Goal: Task Accomplishment & Management: Manage account settings

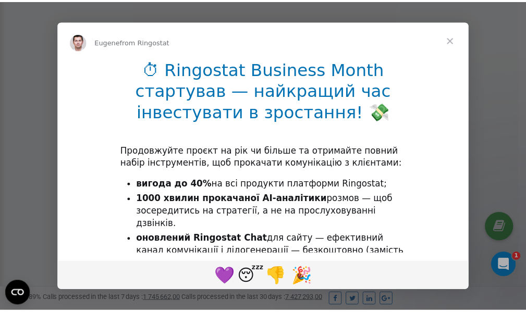
scroll to position [313, 0]
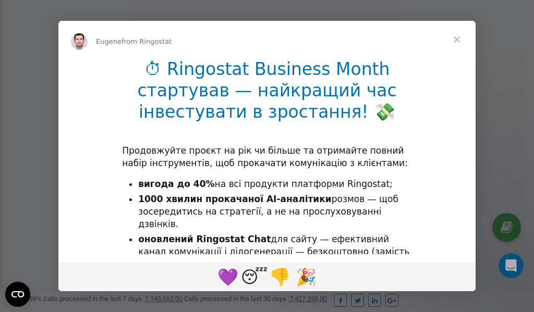
click at [457, 39] on span "Close" at bounding box center [457, 40] width 38 height 38
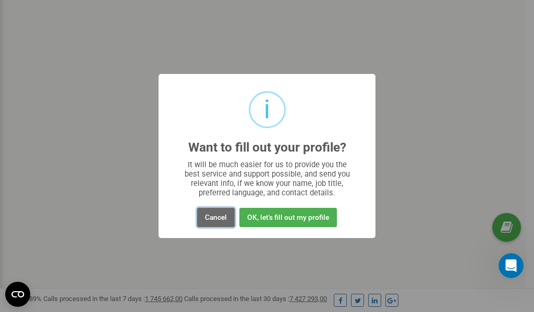
click at [215, 220] on button "Cancel" at bounding box center [216, 217] width 38 height 19
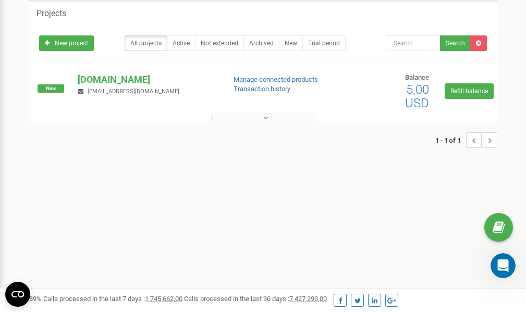
scroll to position [0, 0]
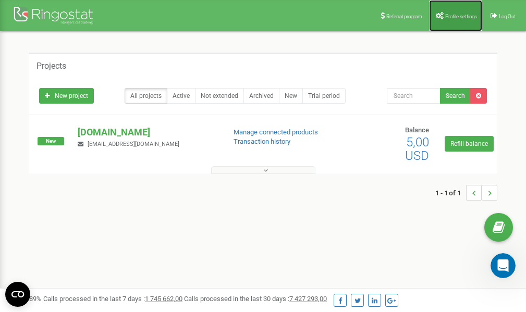
click at [452, 14] on span "Profile settings" at bounding box center [461, 17] width 32 height 6
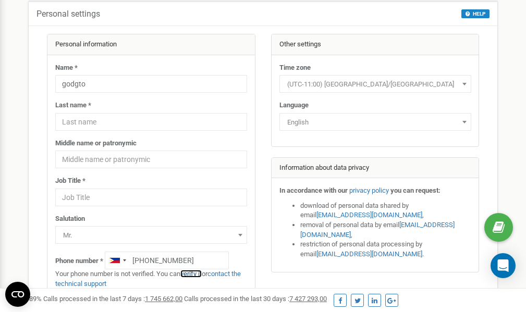
click at [196, 274] on link "verify it" at bounding box center [190, 274] width 21 height 8
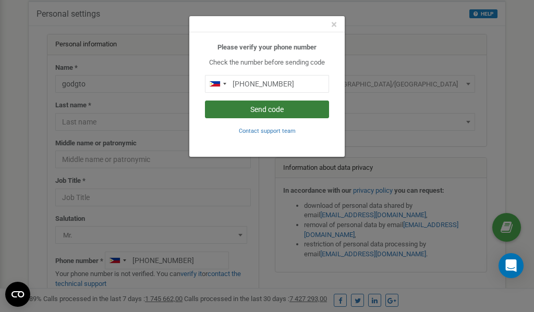
click at [273, 111] on button "Send code" at bounding box center [267, 110] width 124 height 18
